Goal: Task Accomplishment & Management: Manage account settings

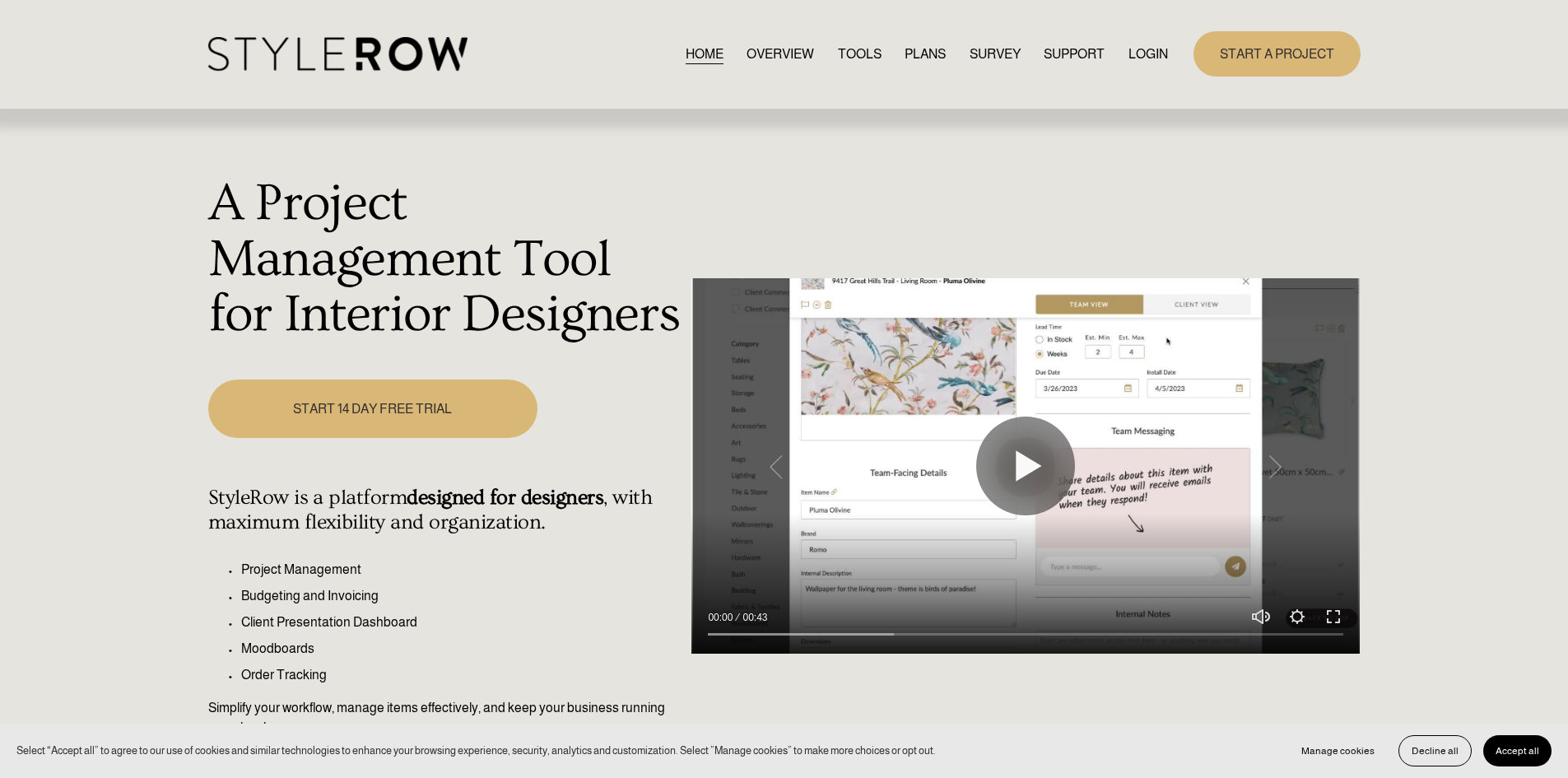
click at [1142, 47] on link "LOGIN" at bounding box center [1148, 54] width 40 height 22
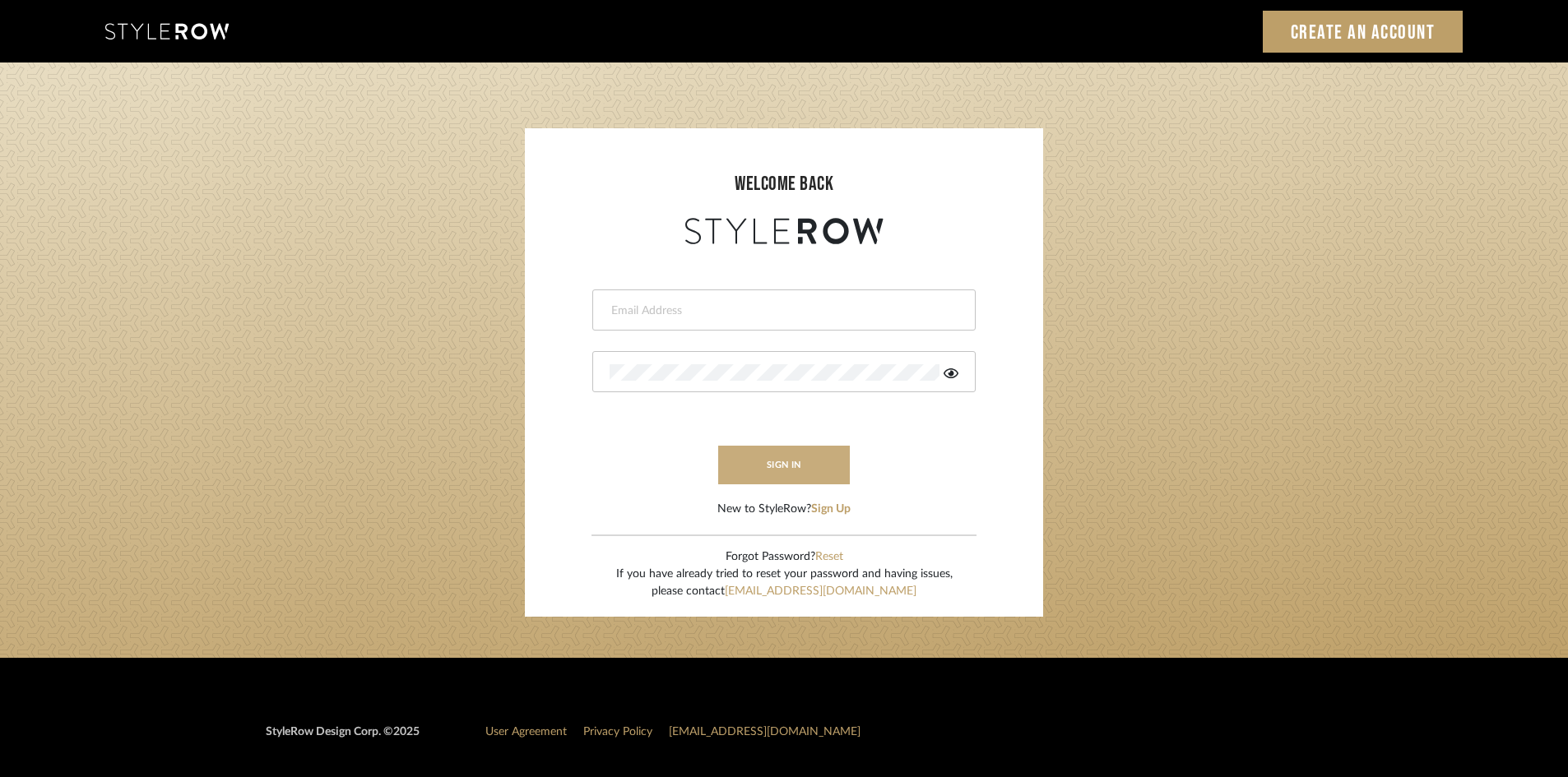
type input "[PERSON_NAME][EMAIL_ADDRESS][DOMAIN_NAME]"
click at [763, 461] on button "sign in" at bounding box center [784, 464] width 132 height 39
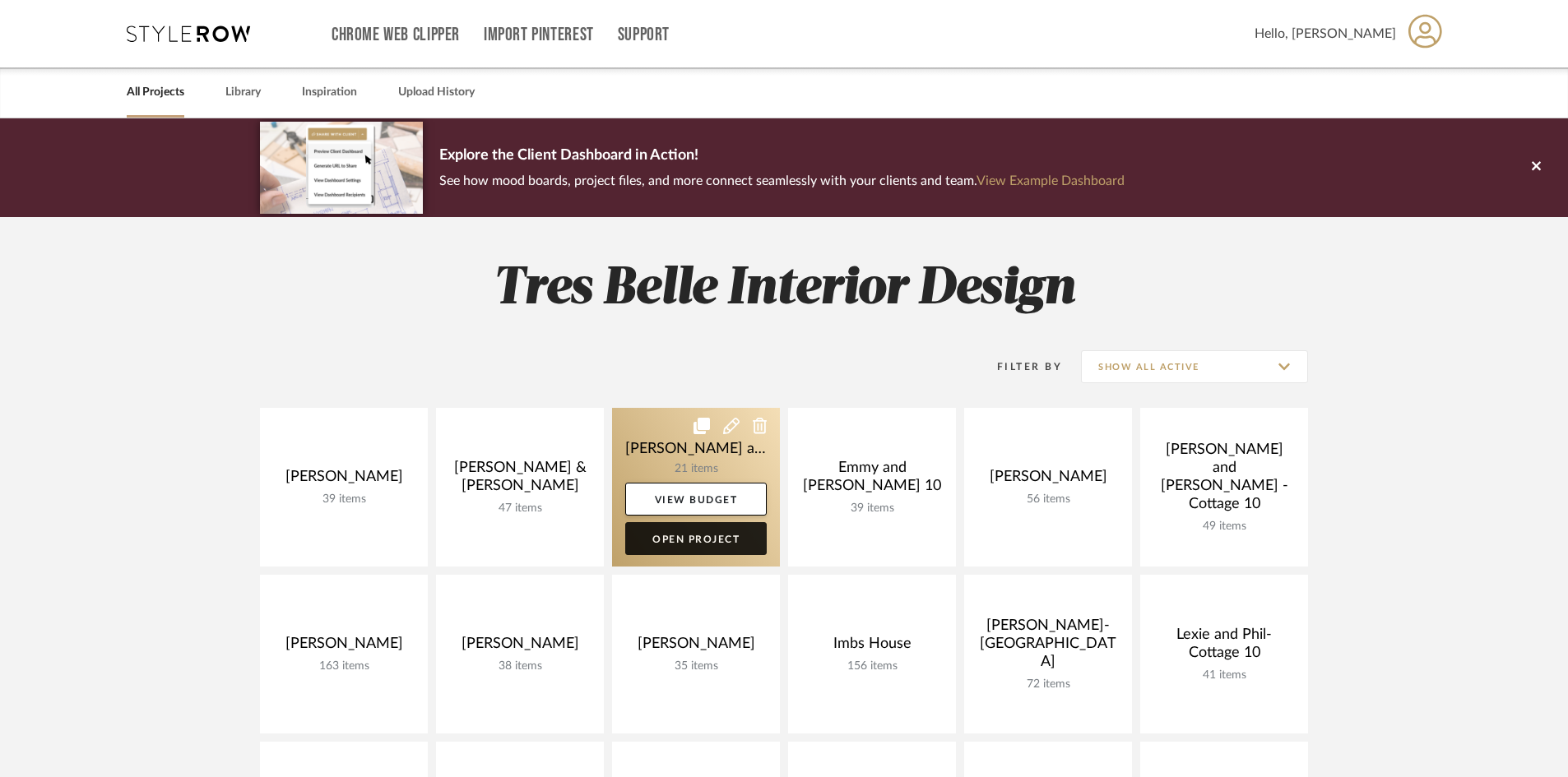
click at [706, 537] on link "Open Project" at bounding box center [696, 538] width 142 height 33
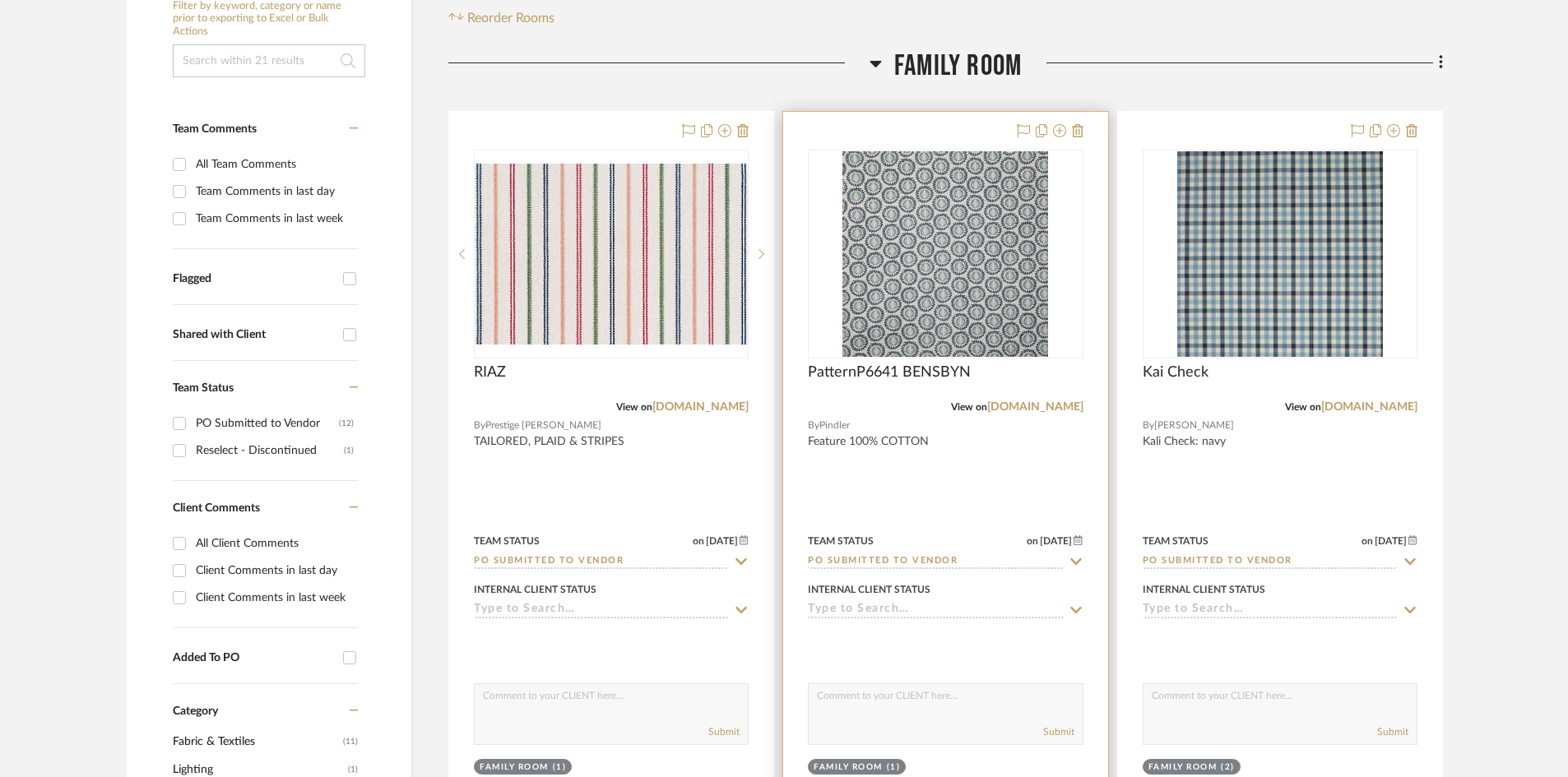
scroll to position [411, 0]
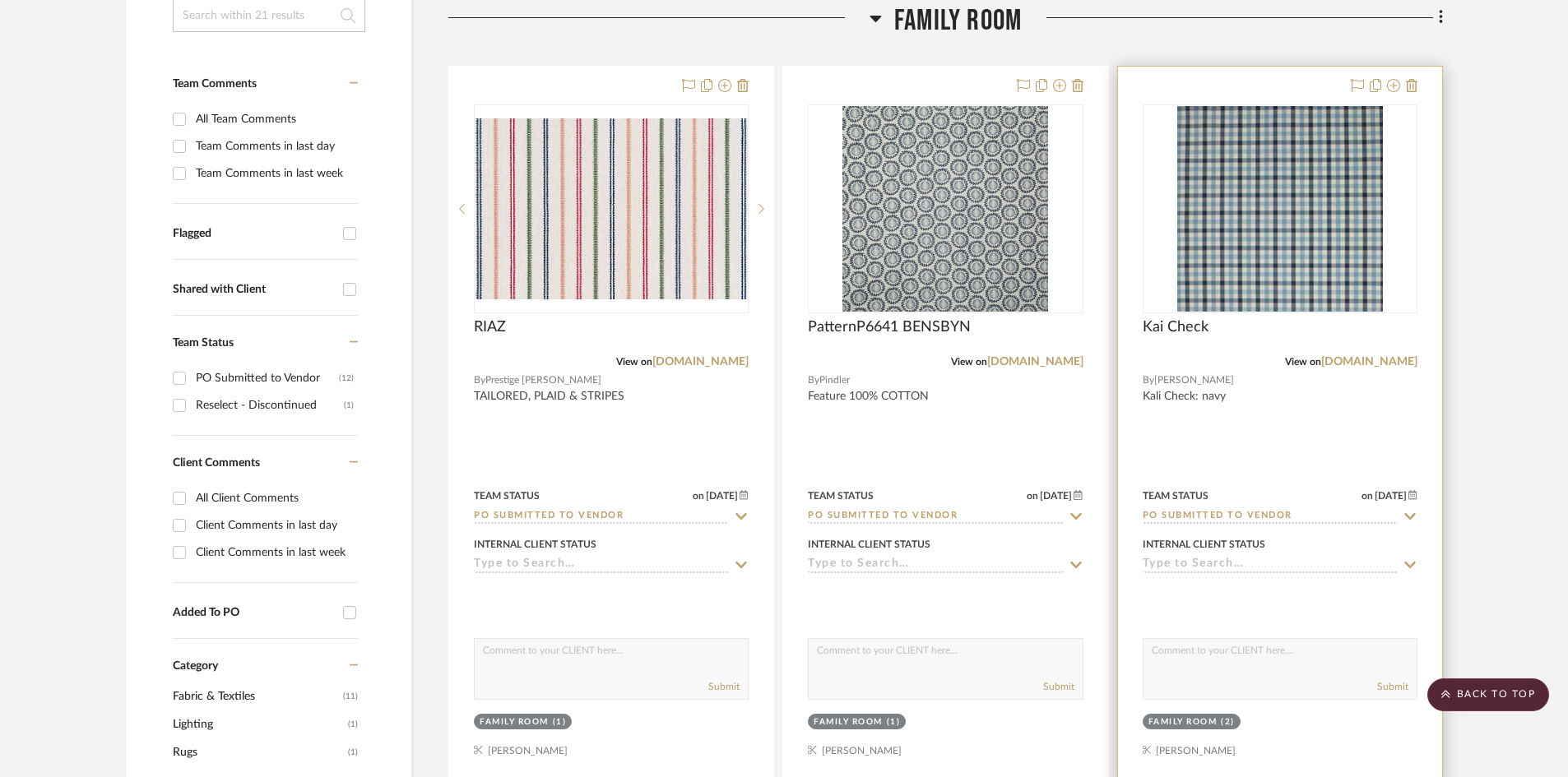
click at [1304, 518] on input "PO Submitted to Vendor" at bounding box center [1270, 516] width 255 height 16
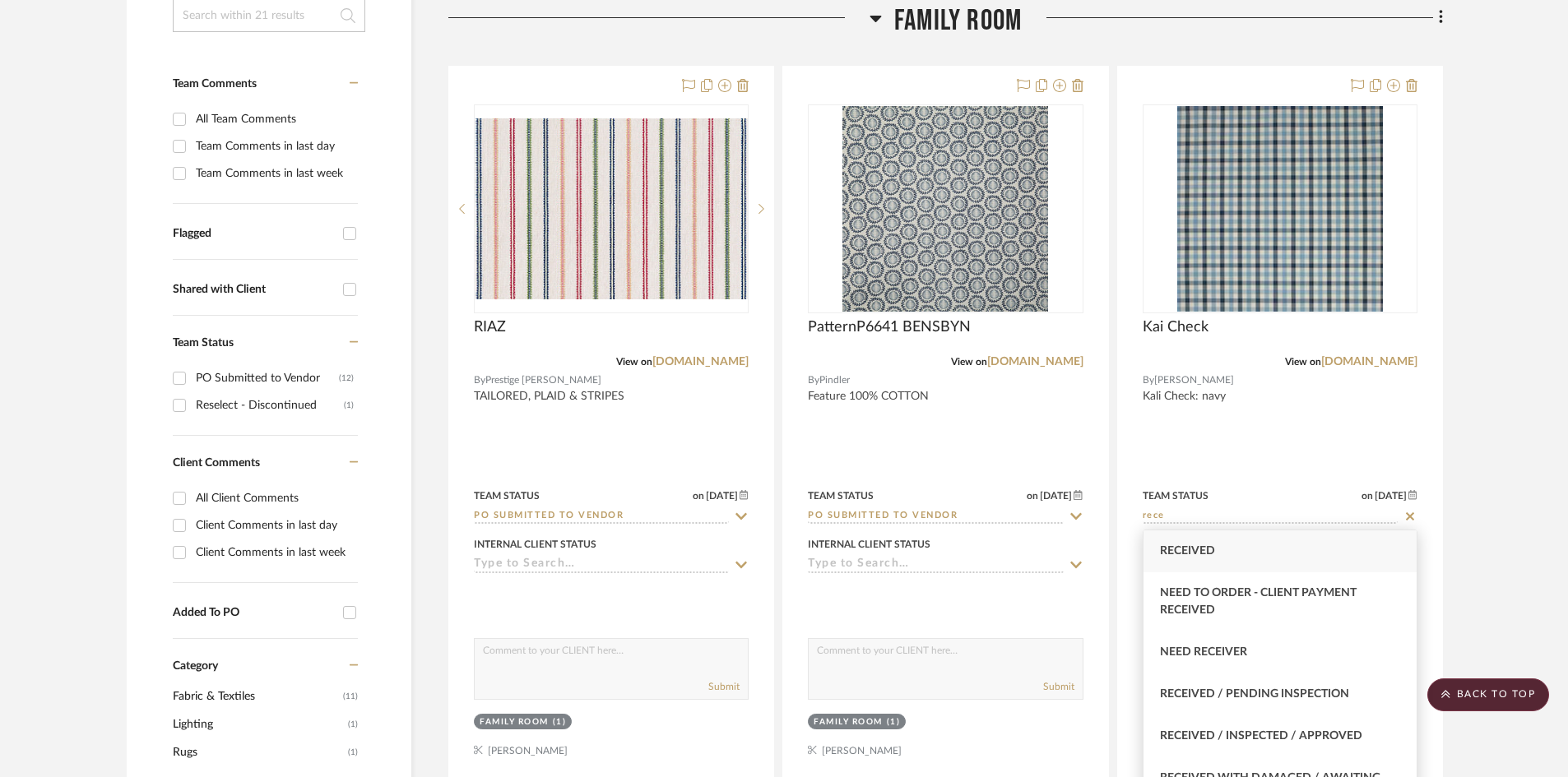
scroll to position [82, 0]
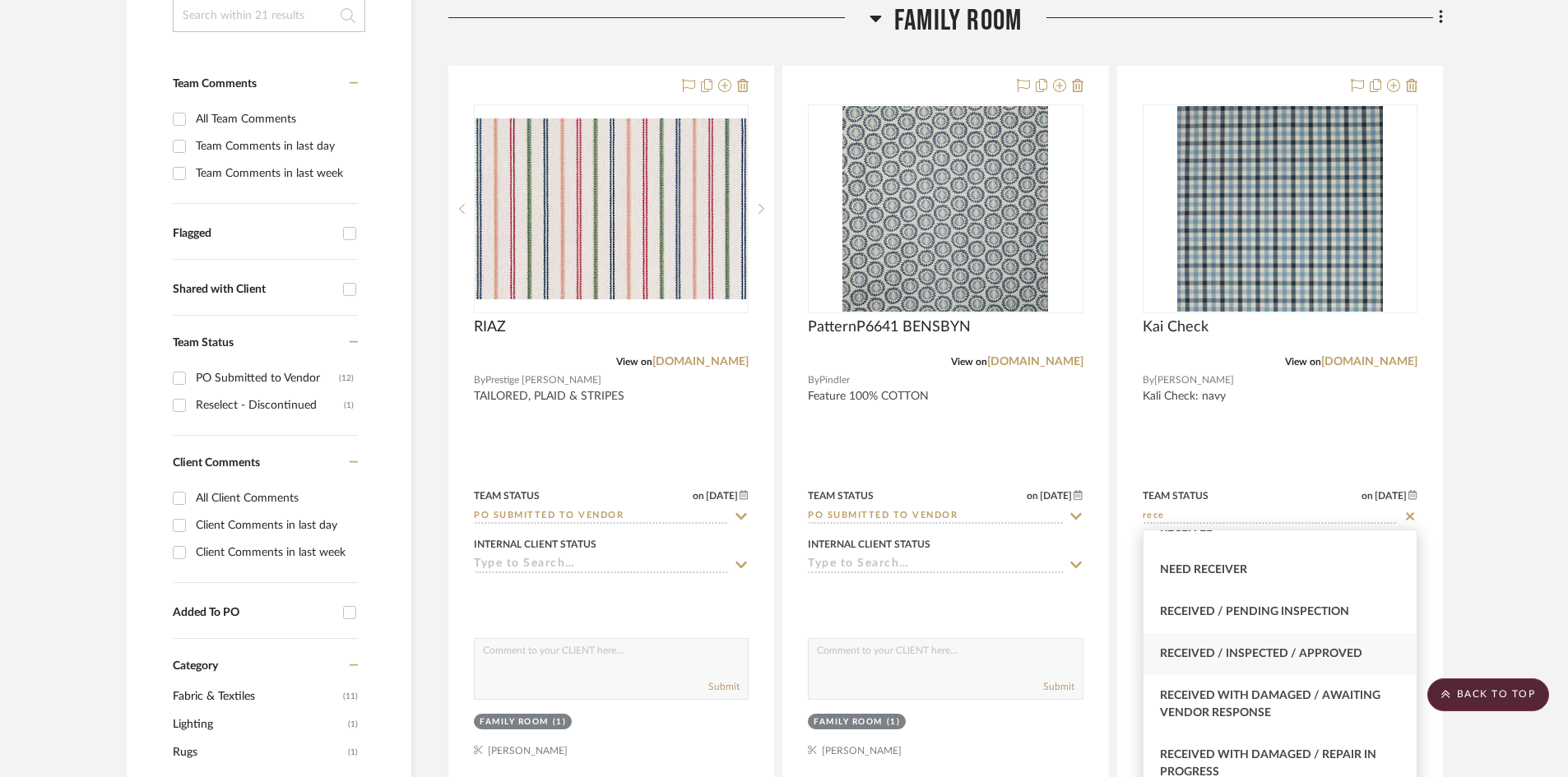
type input "rece"
click at [1324, 654] on span "Received / Inspected / Approved" at bounding box center [1261, 654] width 203 height 12
type input "9/15/2025"
type input "Received / Inspected / Approved"
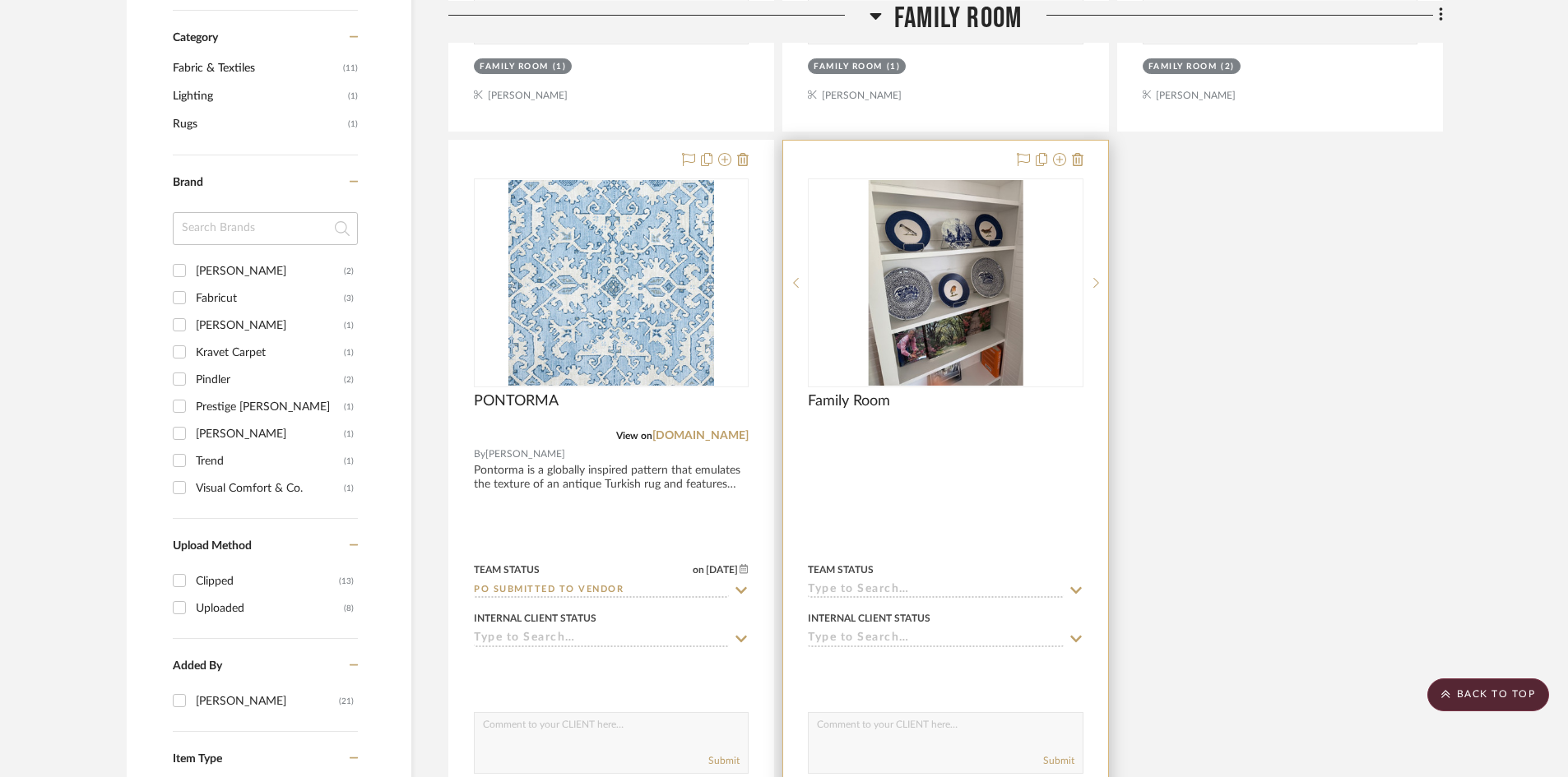
scroll to position [1151, 0]
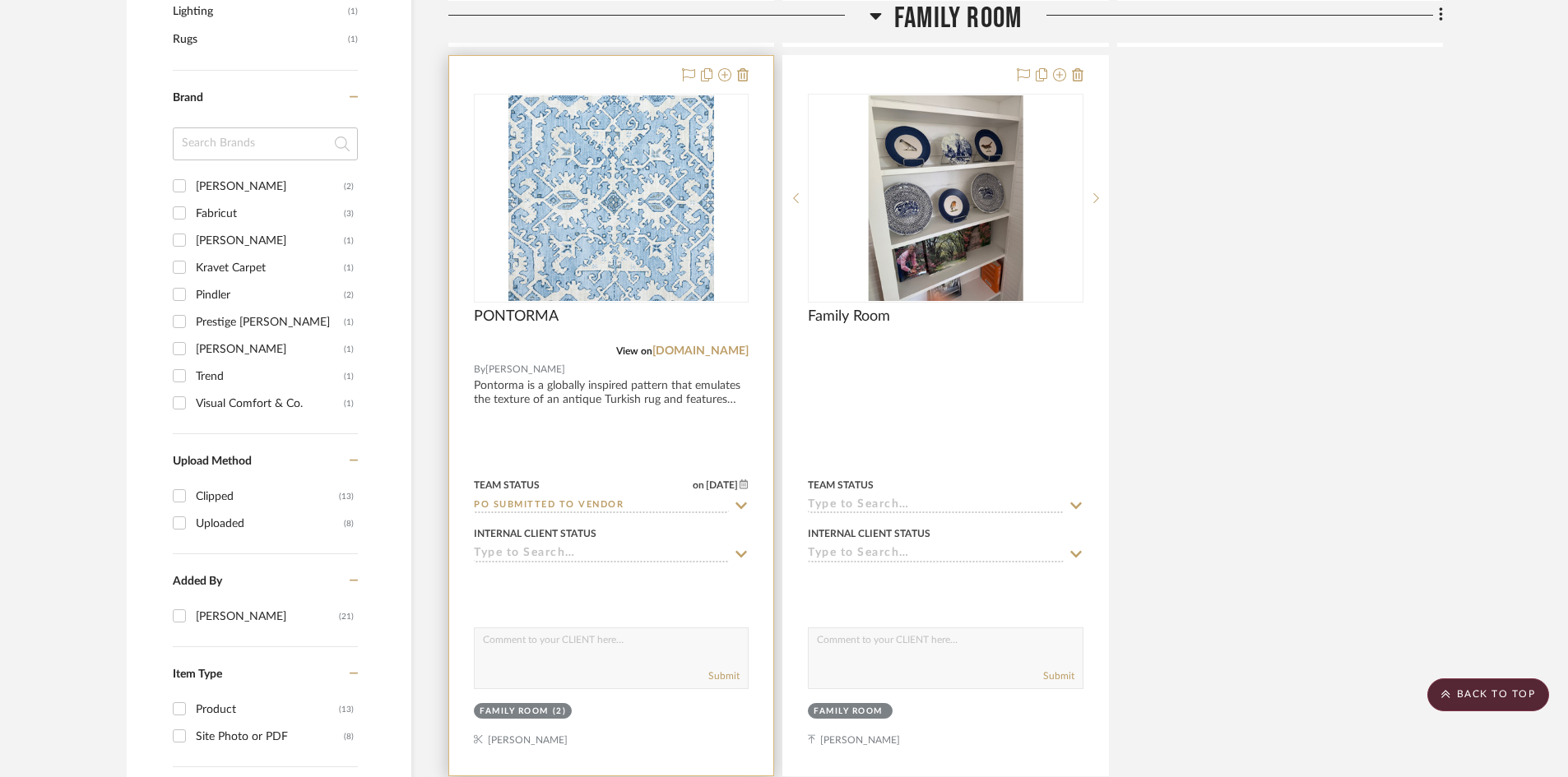
click at [595, 507] on input "PO Submitted to Vendor" at bounding box center [601, 505] width 255 height 16
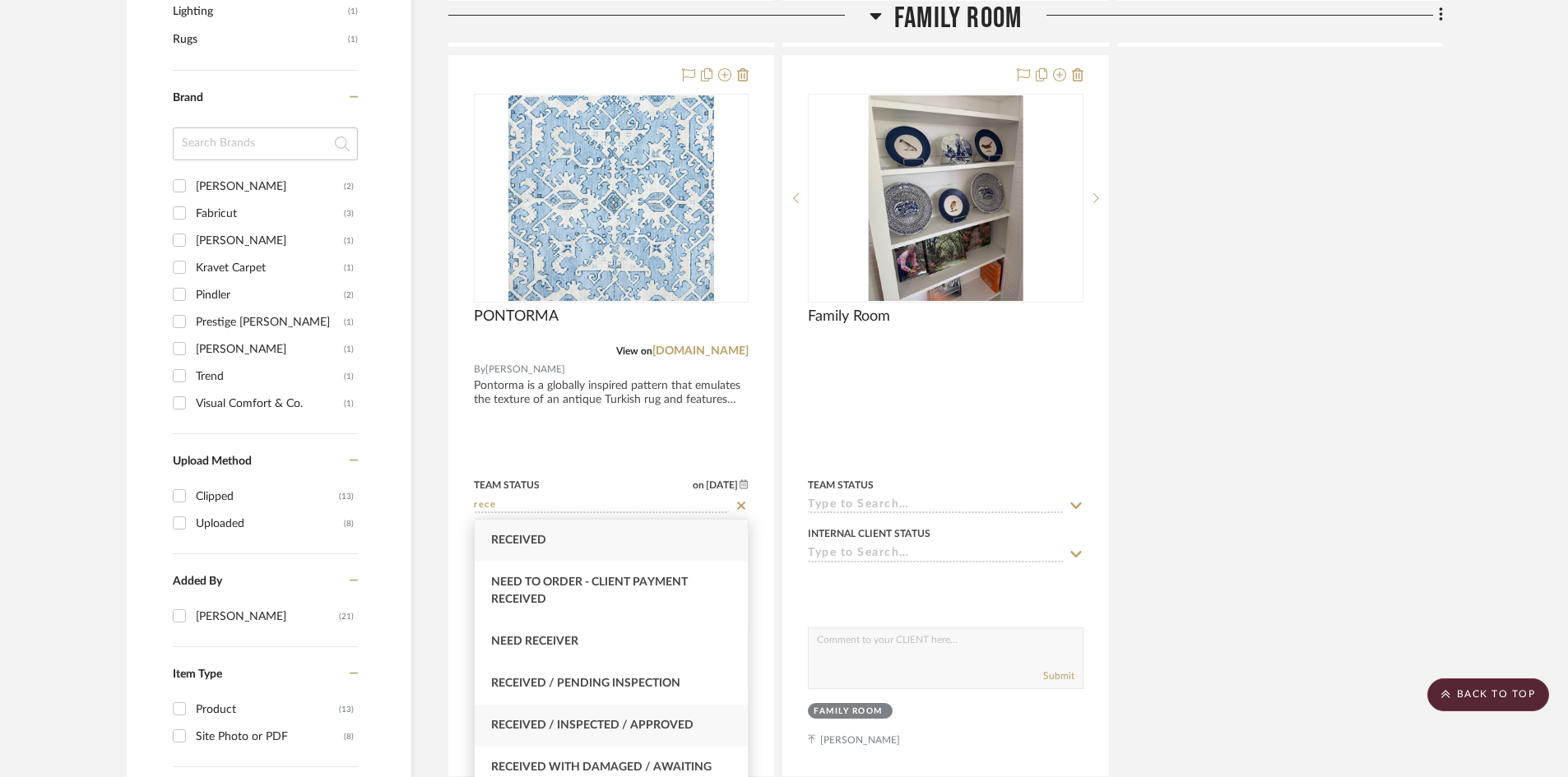
type input "rece"
click at [620, 718] on div "Received / Inspected / Approved" at bounding box center [611, 725] width 273 height 42
type input "9/15/2025"
type input "Received / Inspected / Approved"
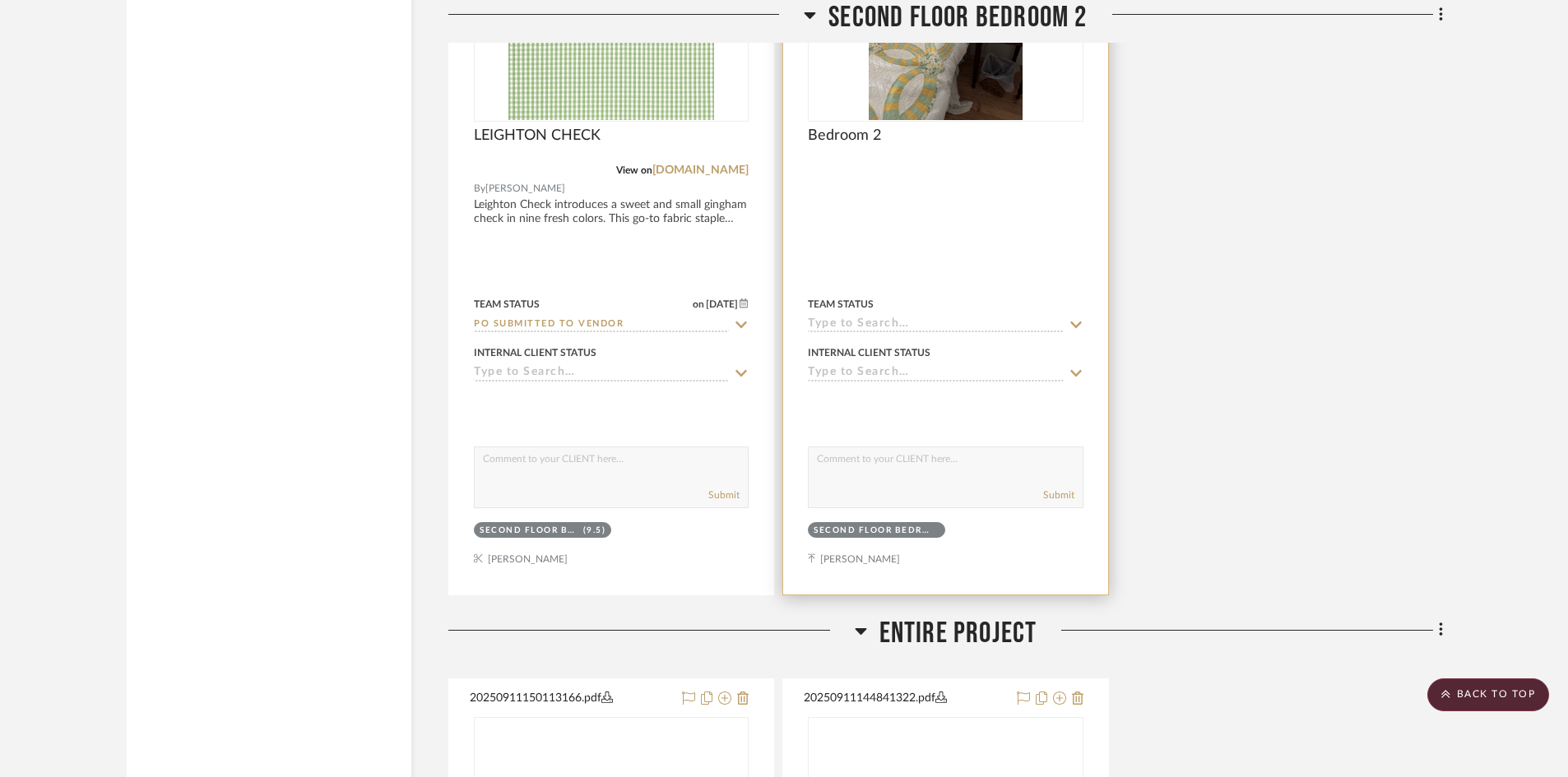
scroll to position [6083, 0]
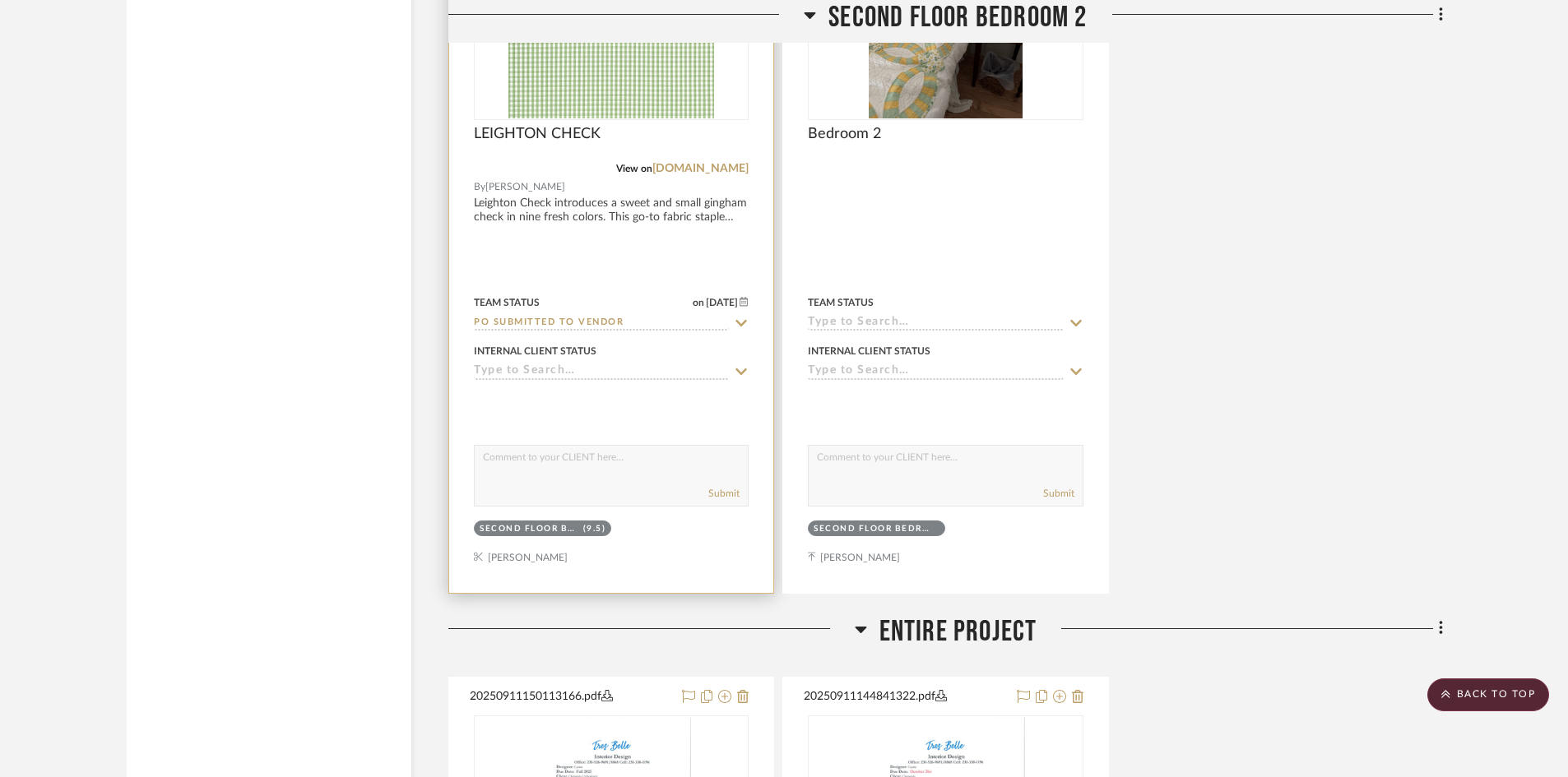
click at [623, 318] on input "PO Submitted to Vendor" at bounding box center [601, 323] width 255 height 16
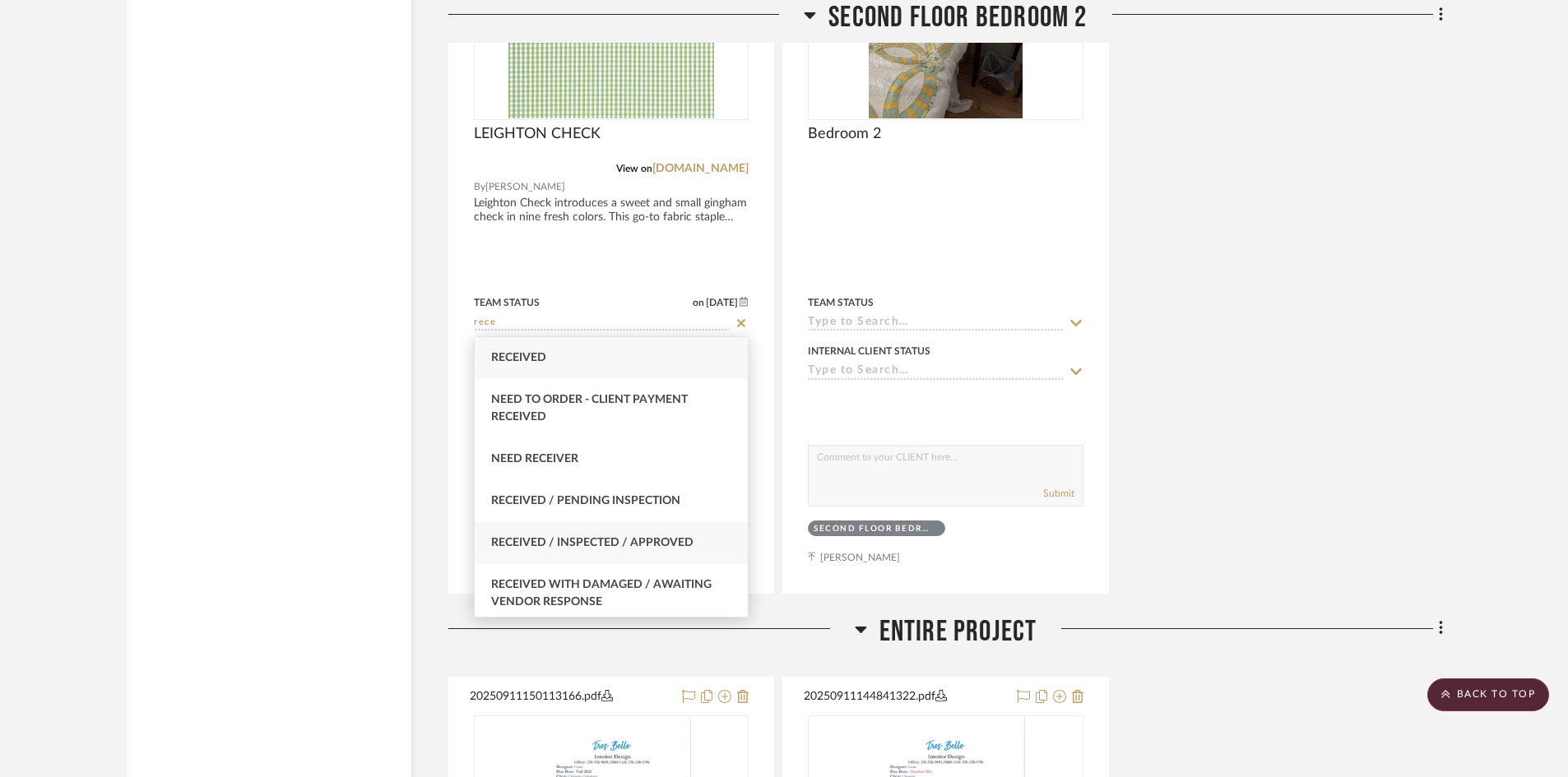
type input "rece"
click at [622, 551] on div "Received / Inspected / Approved" at bounding box center [611, 542] width 273 height 42
type input "9/15/2025"
type input "Received / Inspected / Approved"
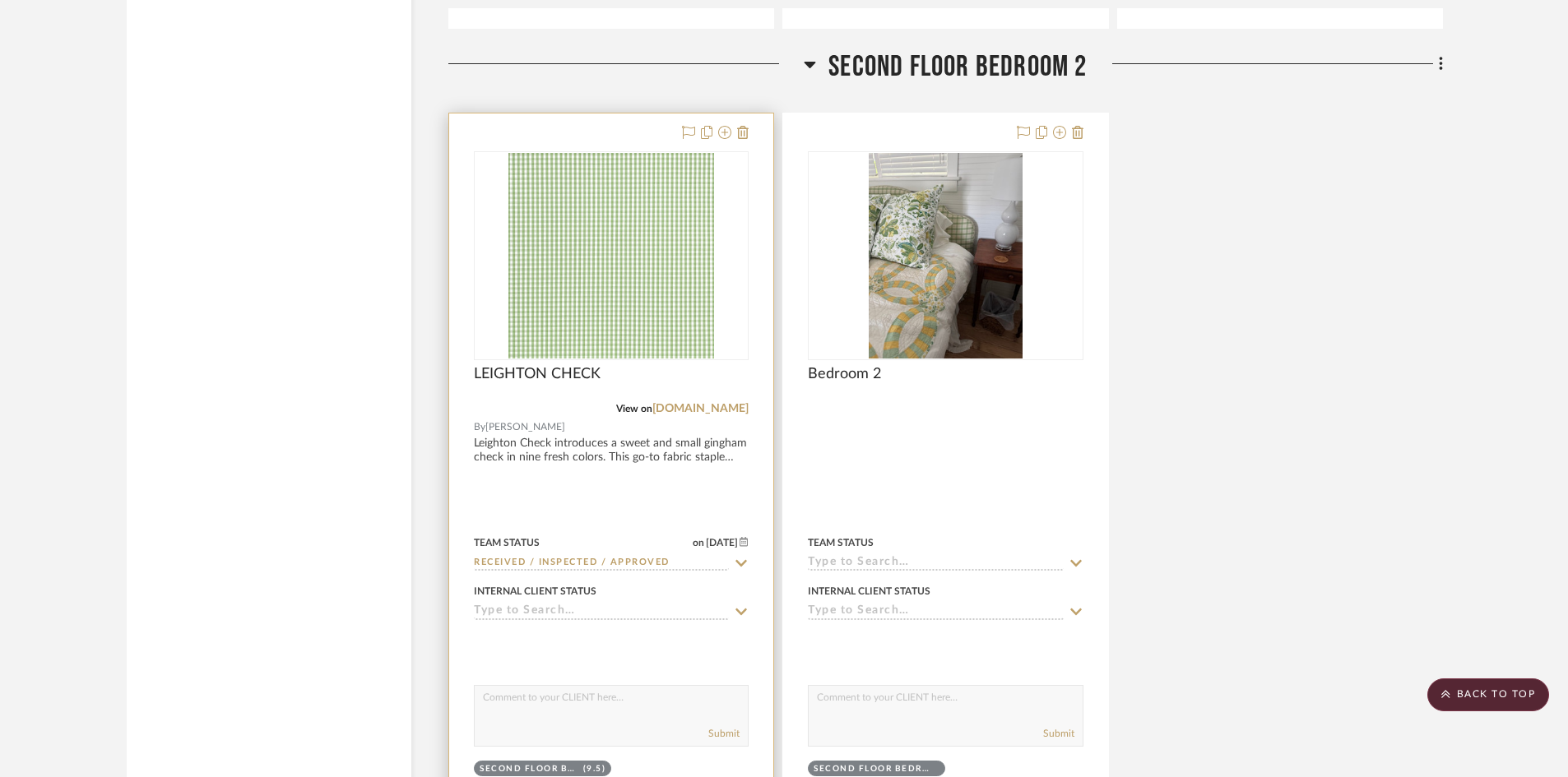
scroll to position [5837, 0]
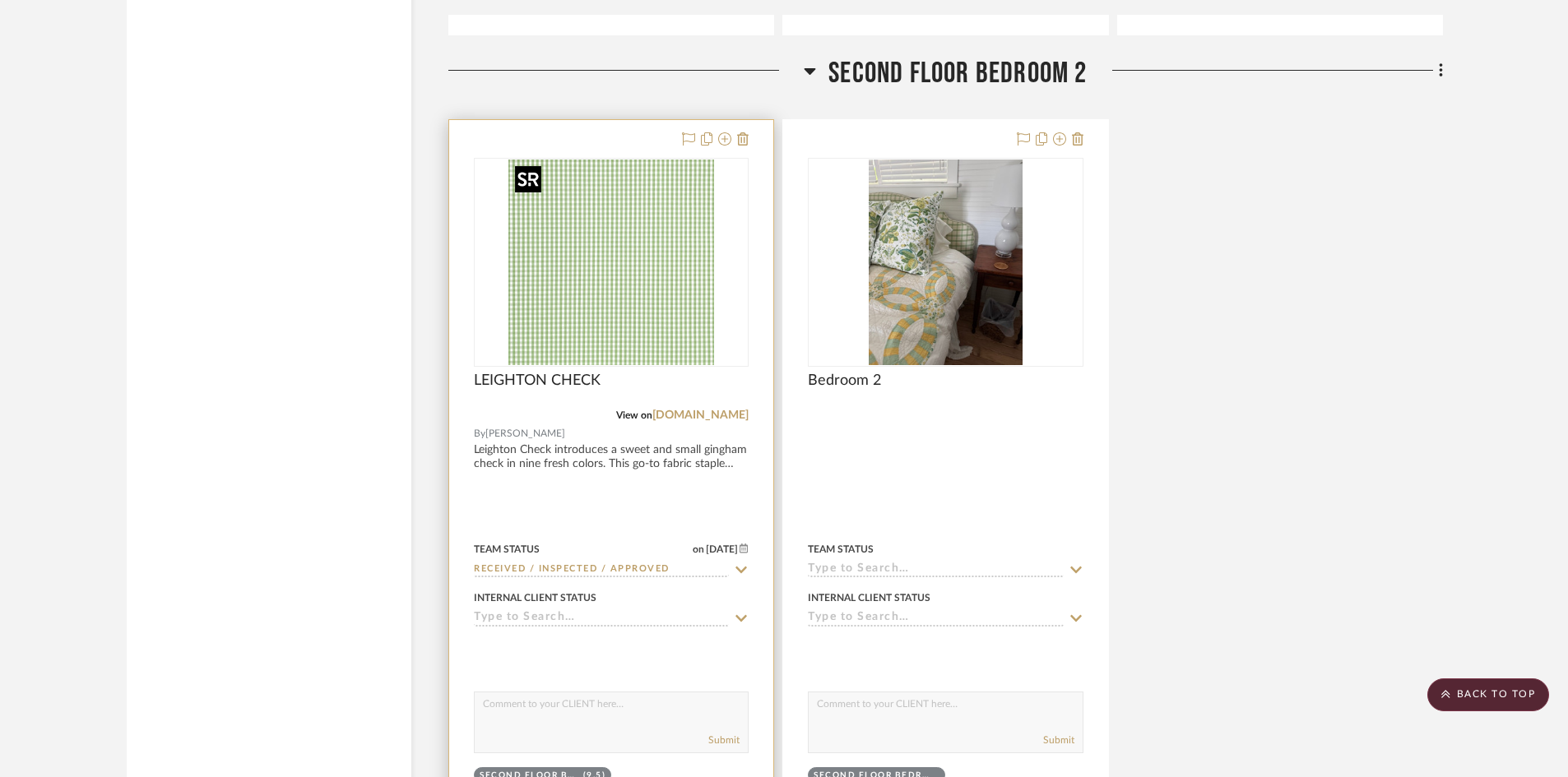
click at [0, 0] on img at bounding box center [0, 0] width 0 height 0
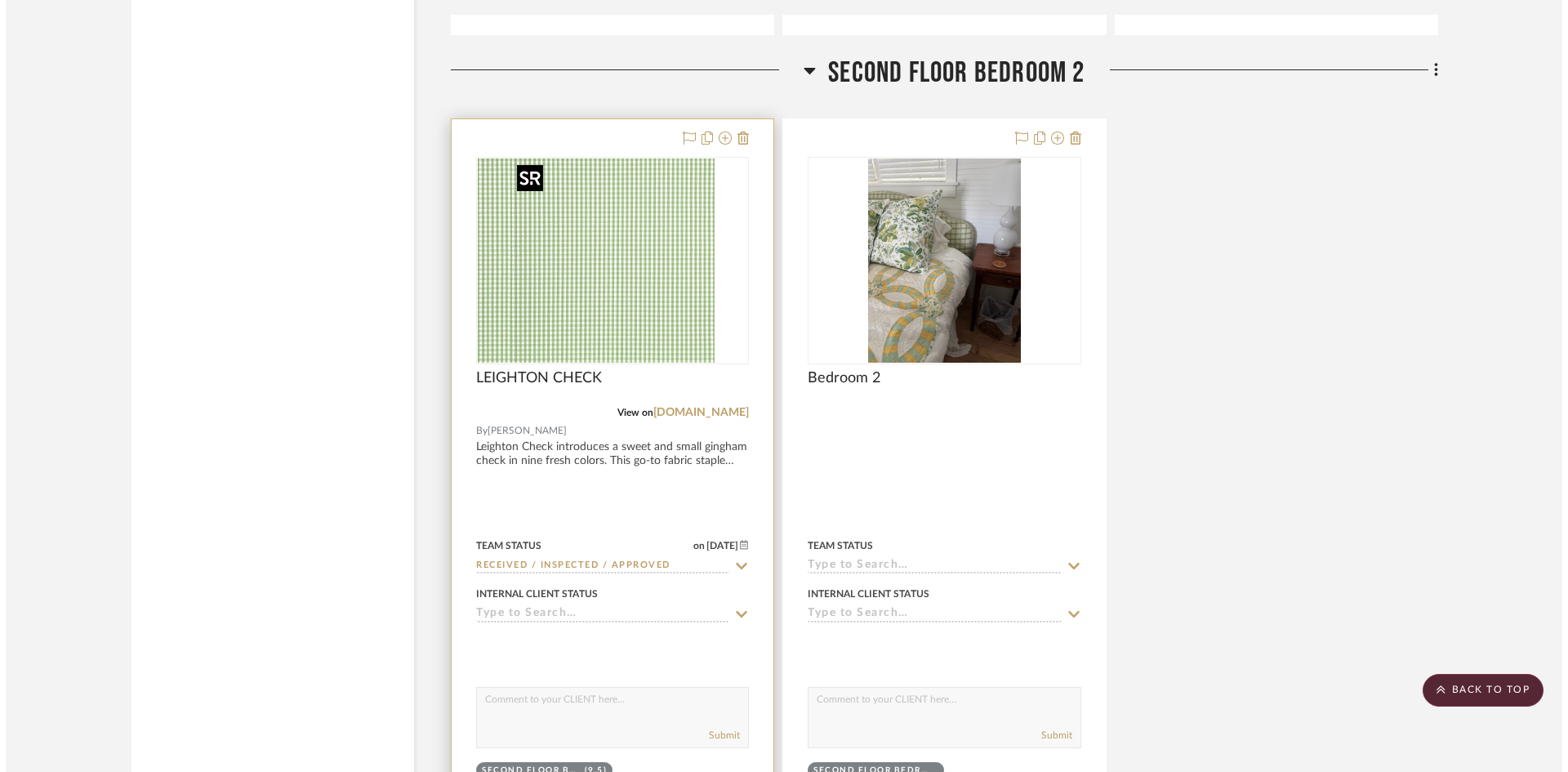
scroll to position [0, 0]
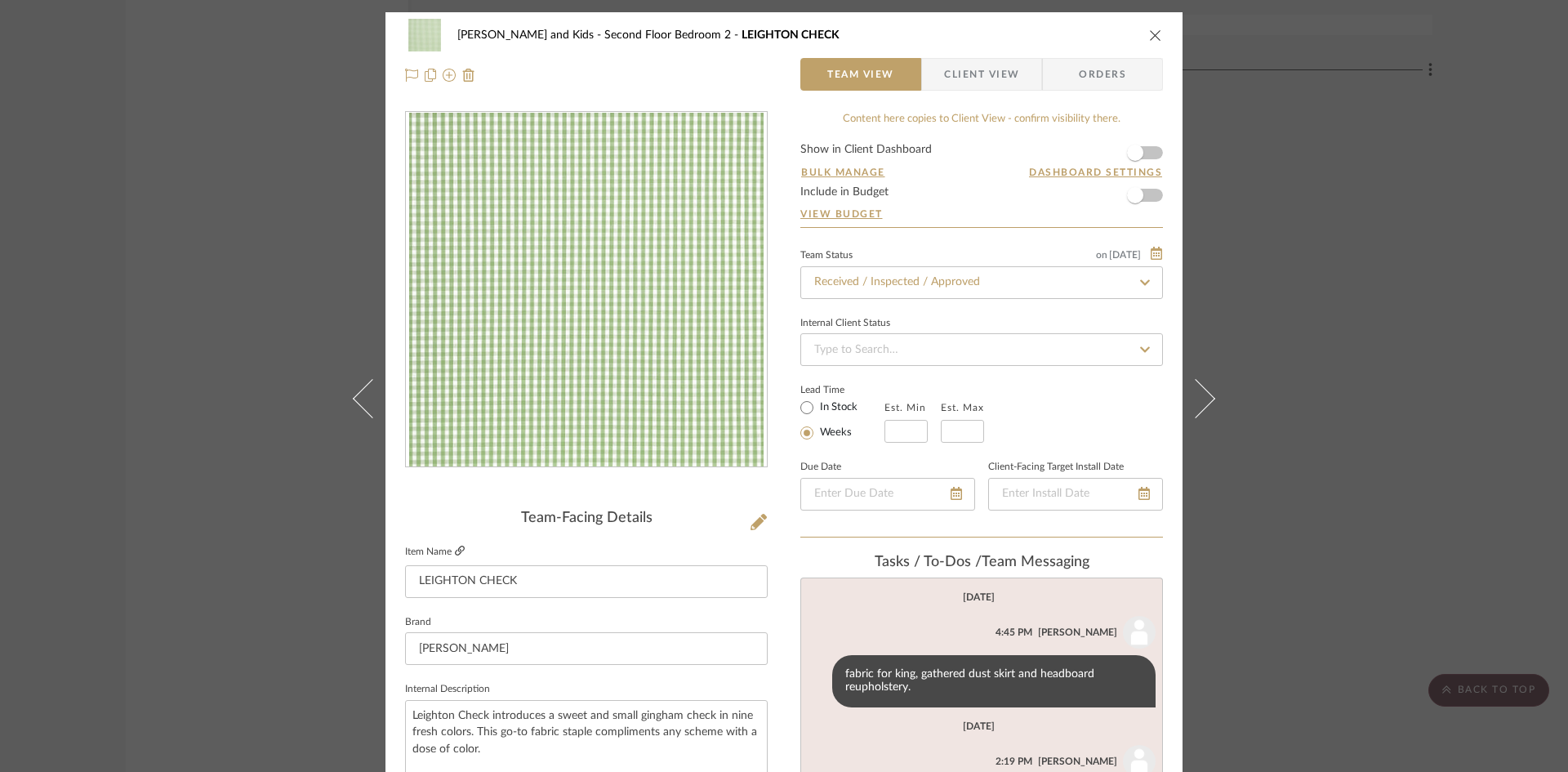
click at [455, 548] on icon at bounding box center [459, 550] width 10 height 10
click at [1149, 32] on icon "close" at bounding box center [1155, 35] width 13 height 13
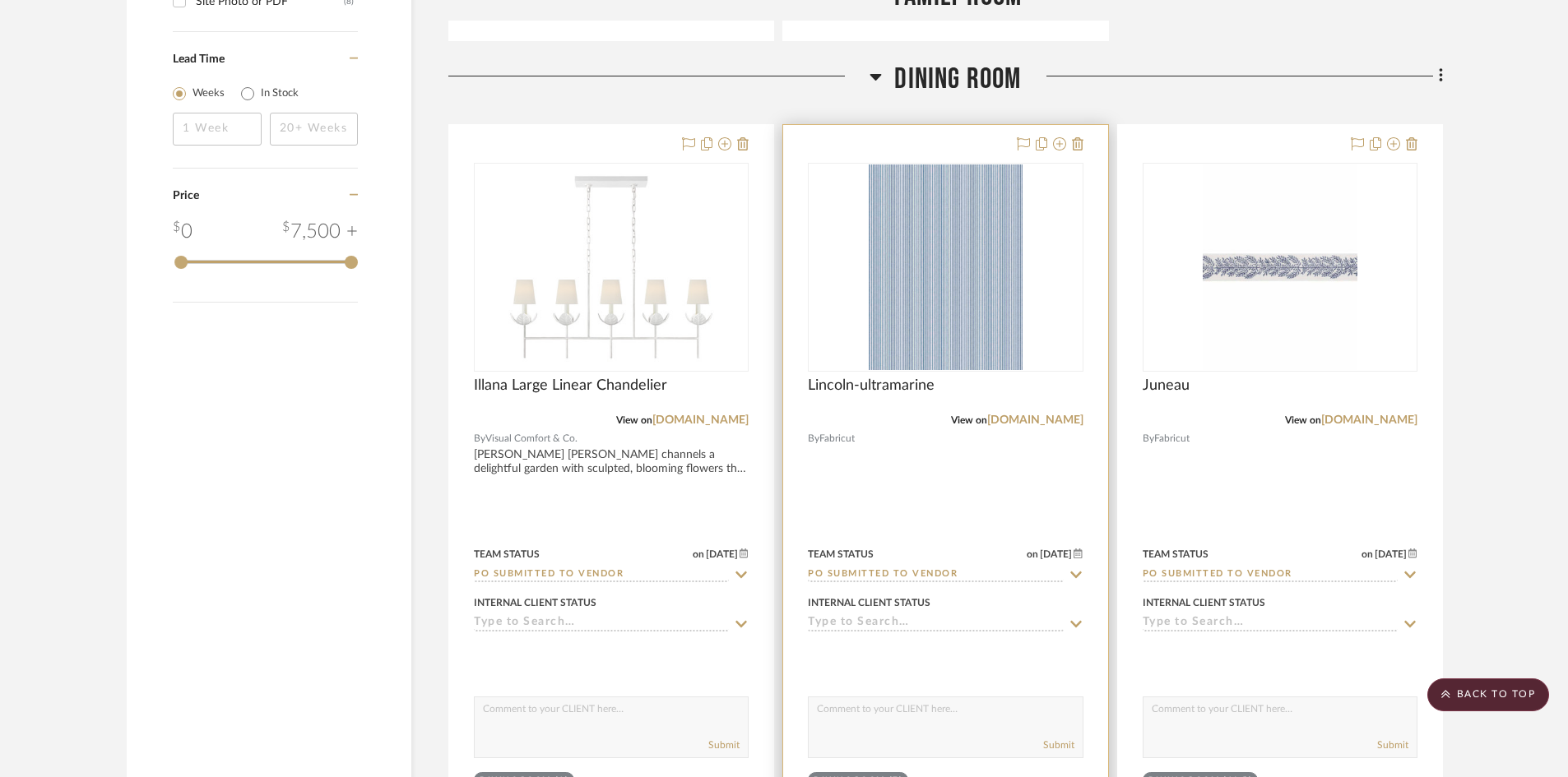
scroll to position [1891, 0]
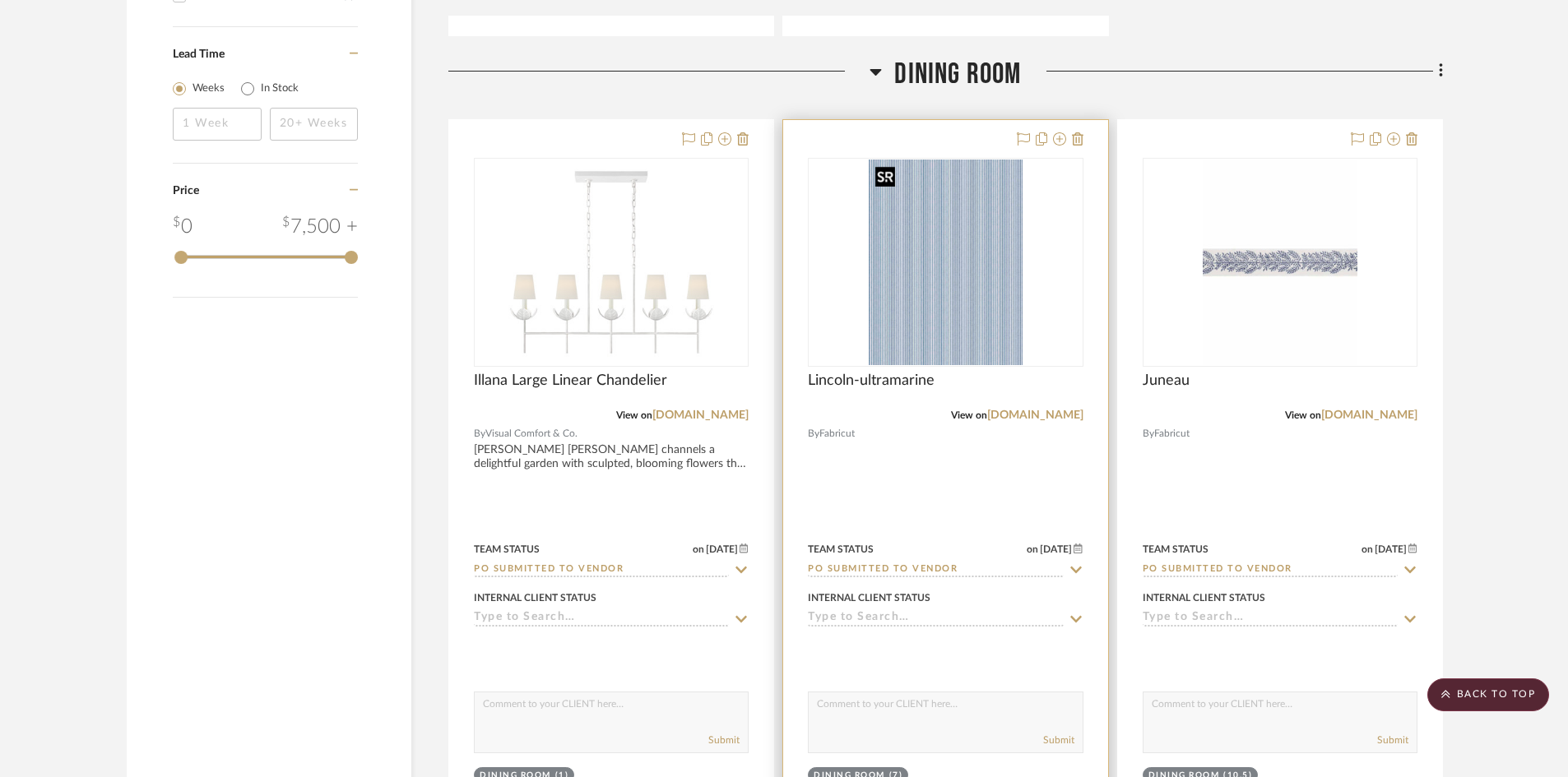
click at [936, 332] on img "0" at bounding box center [946, 263] width 155 height 206
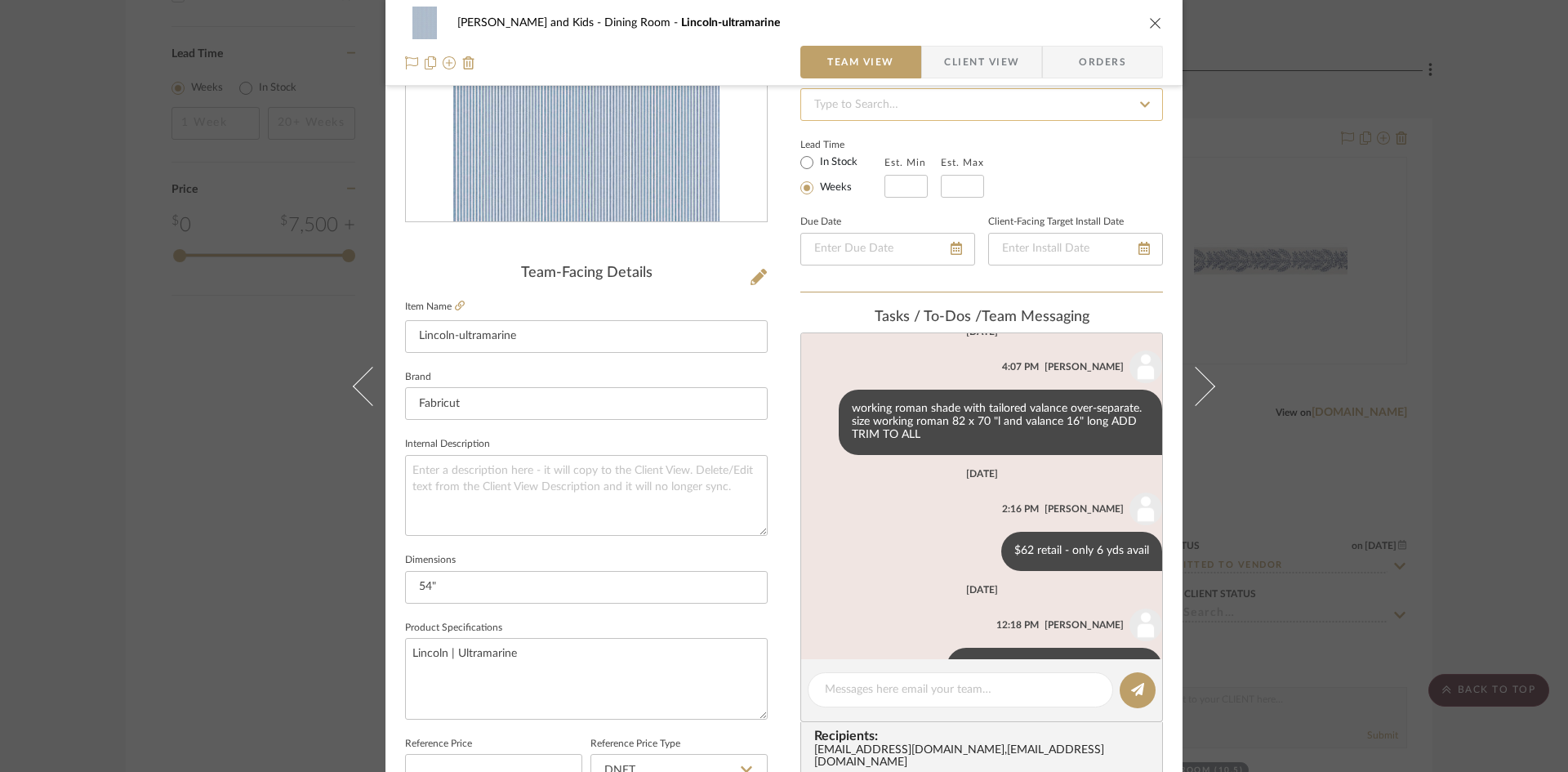
scroll to position [0, 0]
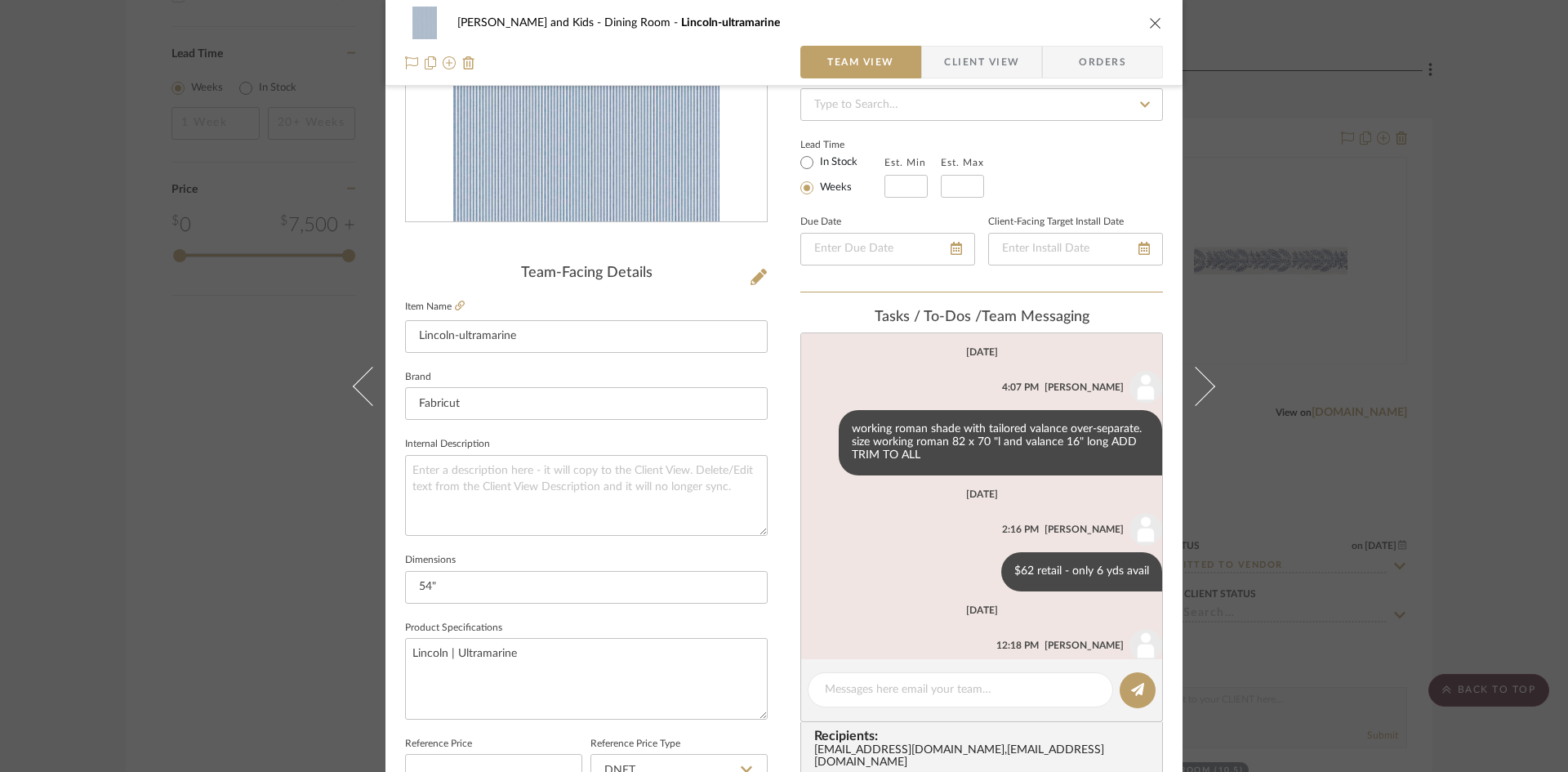
drag, startPoint x: 1143, startPoint y: 19, endPoint x: 1109, endPoint y: 24, distance: 34.4
click at [1149, 18] on icon "close" at bounding box center [1155, 23] width 13 height 13
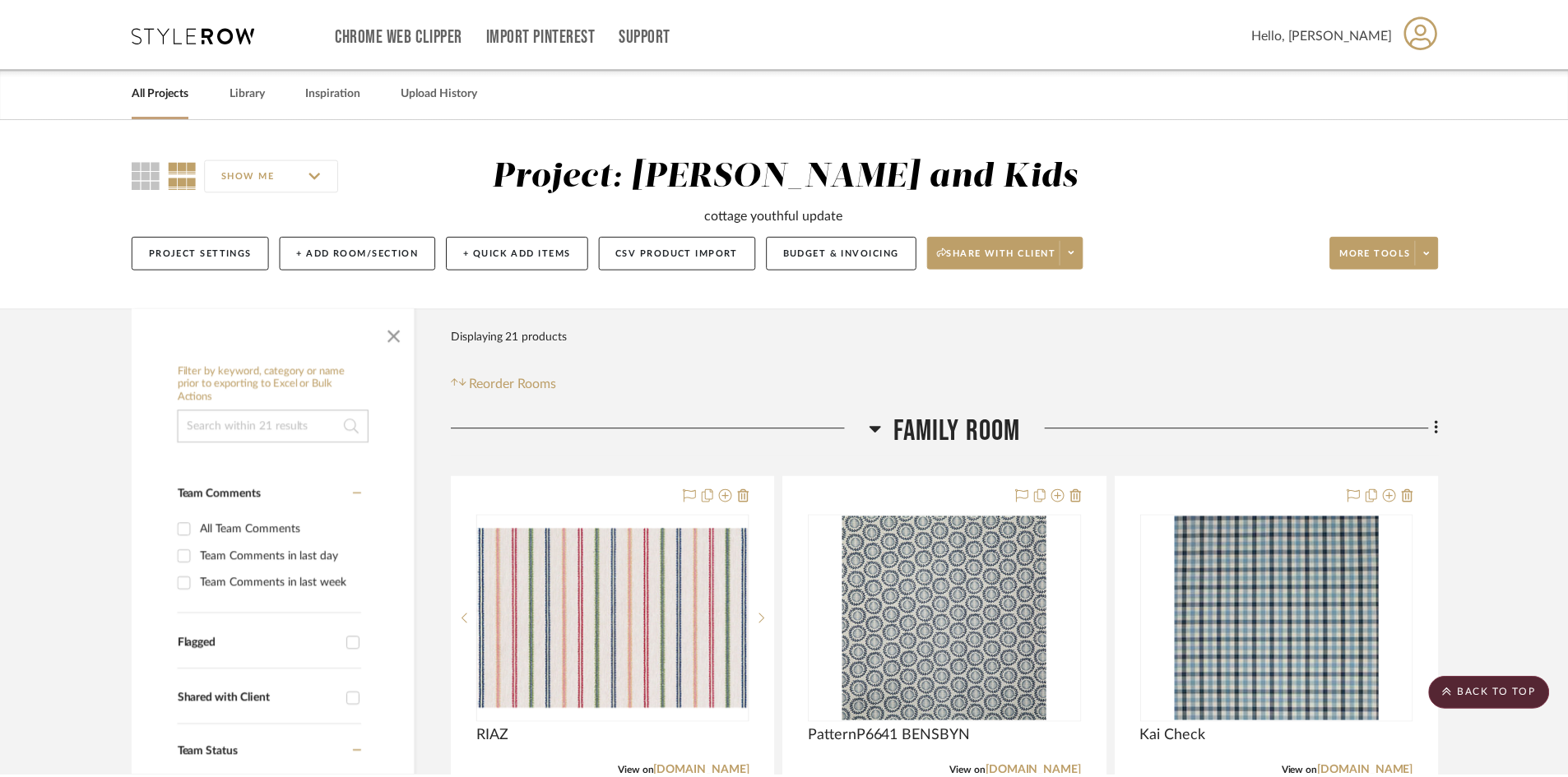
scroll to position [1891, 0]
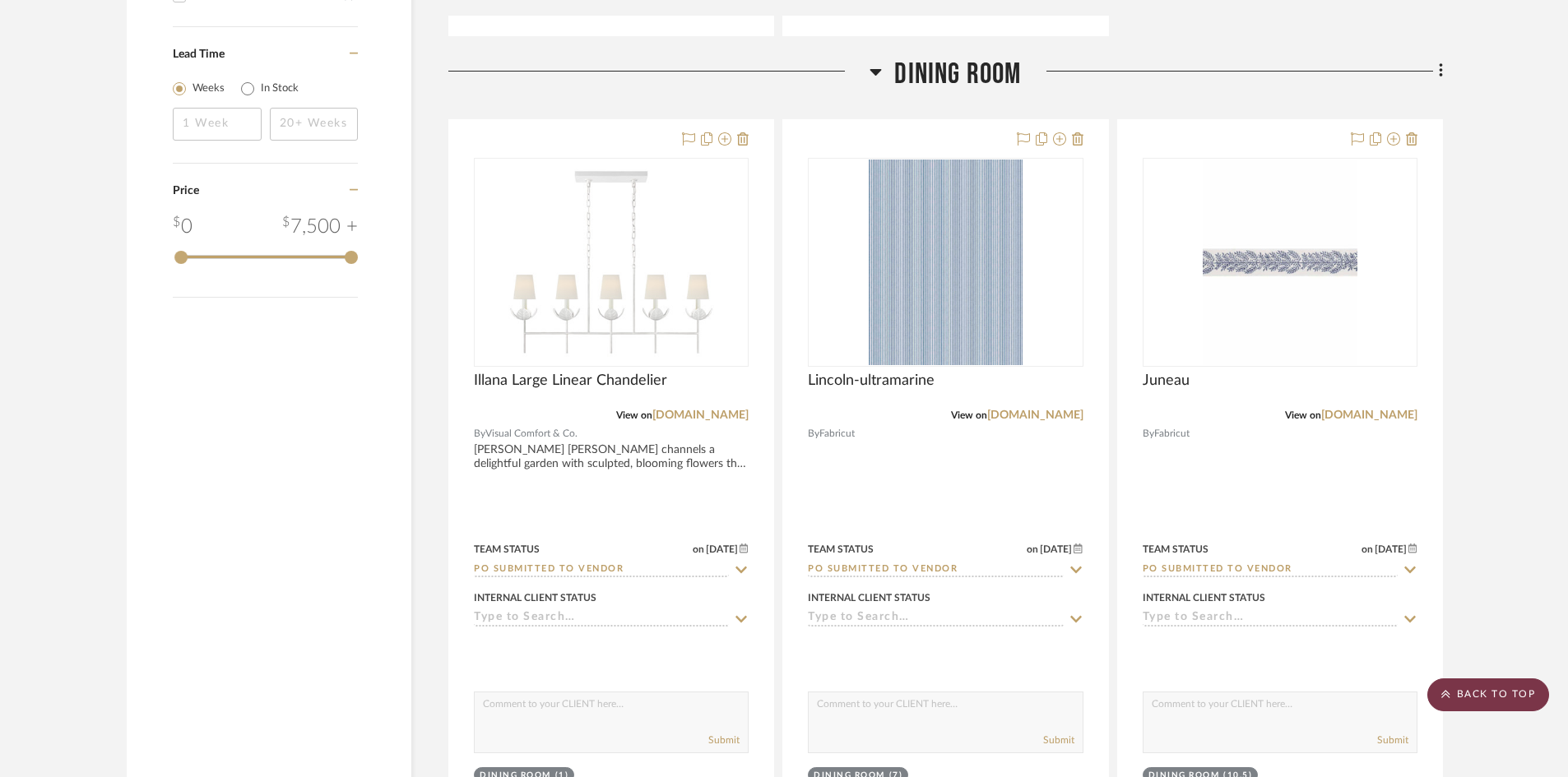
click at [1466, 696] on scroll-to-top-button "BACK TO TOP" at bounding box center [1488, 695] width 122 height 33
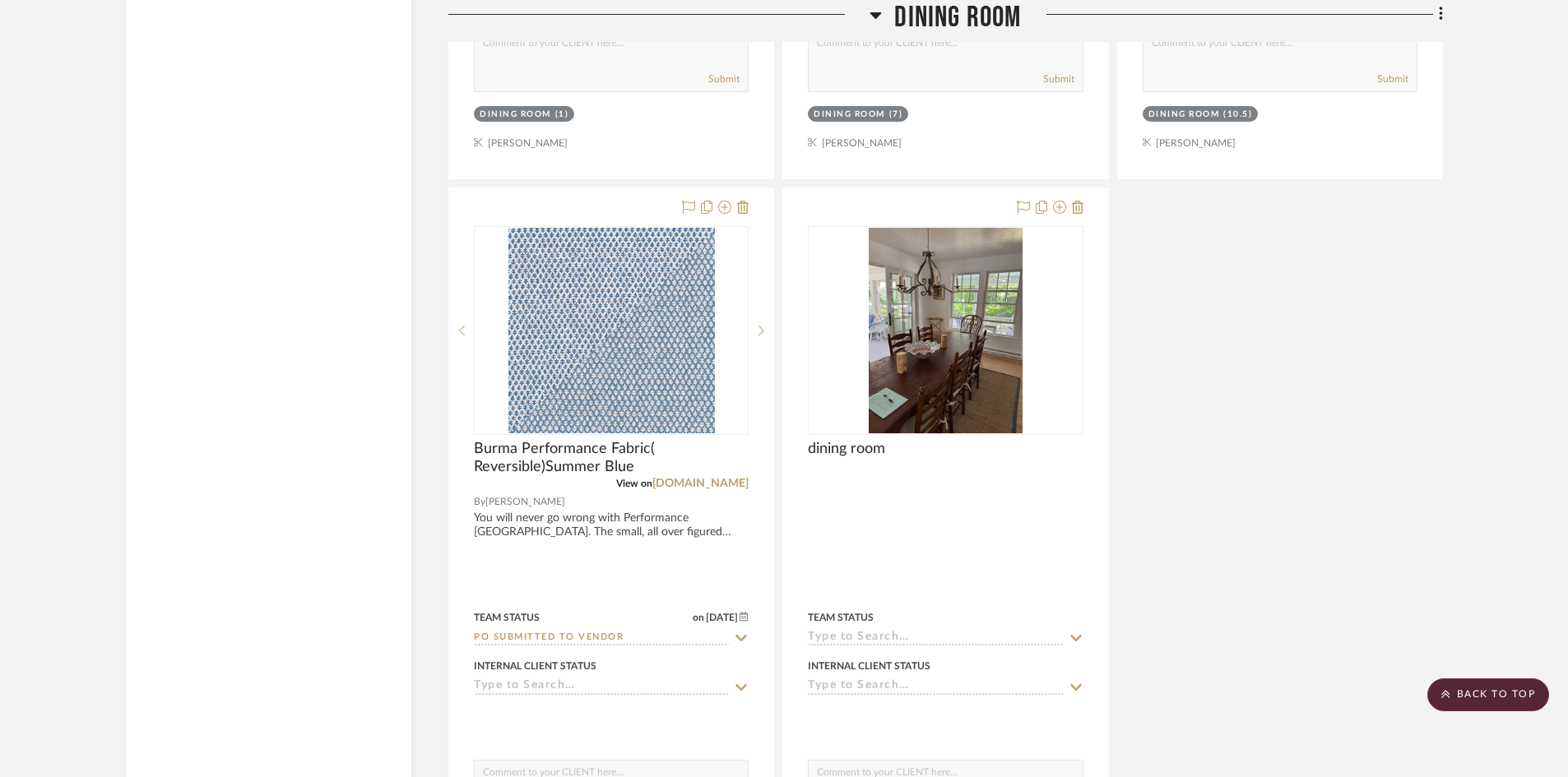
scroll to position [2548, 0]
